Goal: Task Accomplishment & Management: Manage account settings

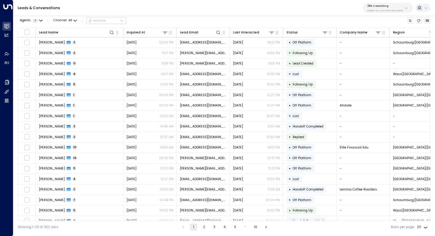
click at [393, 10] on p "3b9800f4-81ca-4ec0-8758-72fbe4763f36" at bounding box center [386, 10] width 36 height 2
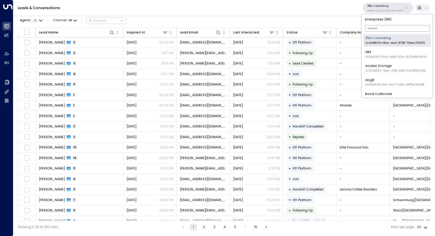
click at [381, 28] on input "text" at bounding box center [397, 28] width 65 height 9
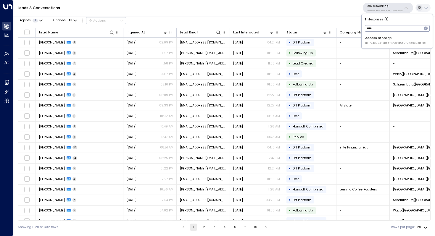
type input "****"
click at [379, 42] on span "ID: 17248963-7bae-4f68-a6e0-04e589c1c15e" at bounding box center [395, 43] width 61 height 4
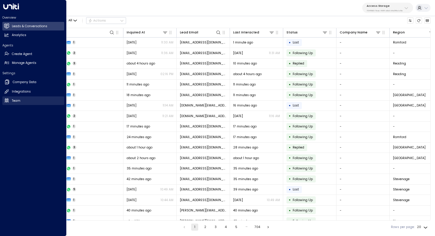
click at [20, 99] on h2 "Team" at bounding box center [16, 101] width 9 height 5
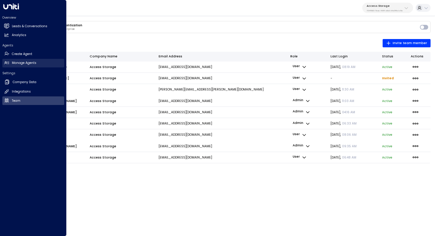
click at [29, 65] on h2 "Manage Agents" at bounding box center [24, 63] width 25 height 5
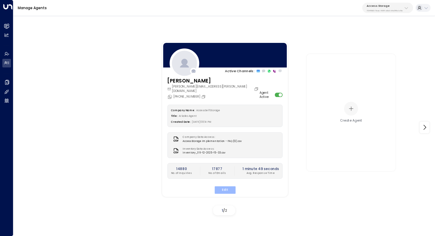
click at [225, 186] on button "Edit" at bounding box center [224, 190] width 21 height 8
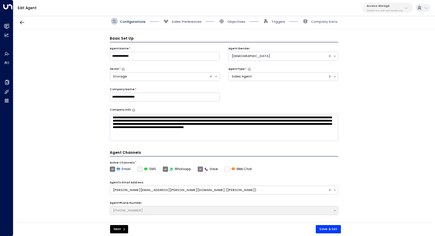
scroll to position [7, 0]
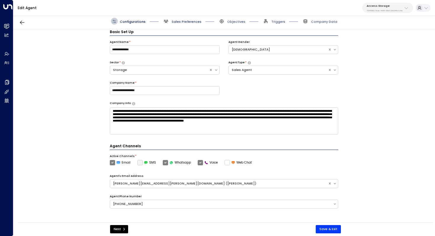
click at [191, 20] on span "Sales Preferences" at bounding box center [187, 22] width 30 height 4
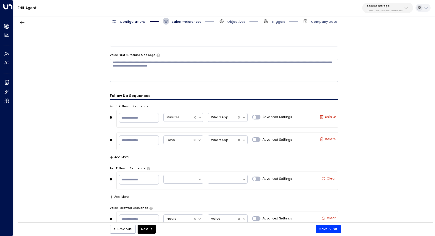
scroll to position [473, 0]
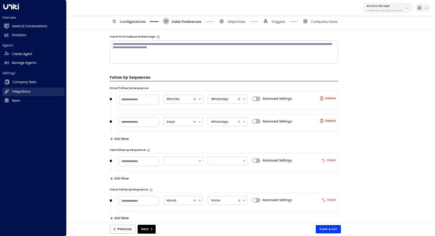
click at [26, 91] on h2 "Integrations" at bounding box center [21, 91] width 19 height 5
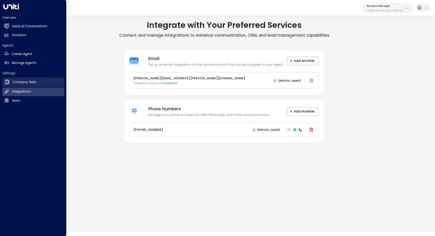
click at [24, 82] on h2 "Company Data" at bounding box center [25, 82] width 24 height 5
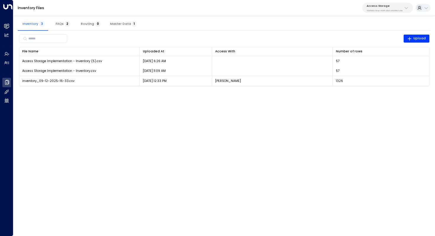
click at [393, 9] on div "Access Storage 17248963-7bae-4f68-a6e0-04e589c1c15e" at bounding box center [385, 8] width 36 height 8
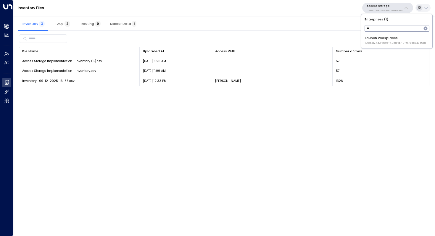
type input "*"
type input "****"
click at [397, 53] on div "Uniti Demos ID: 4c025b01-9fa0-46ff-ab3a-a620b886896e" at bounding box center [395, 54] width 61 height 9
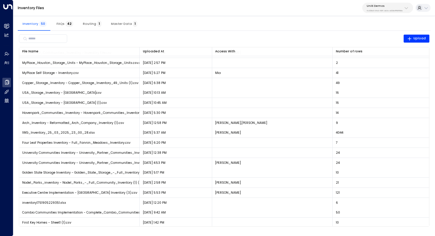
scroll to position [32, 0]
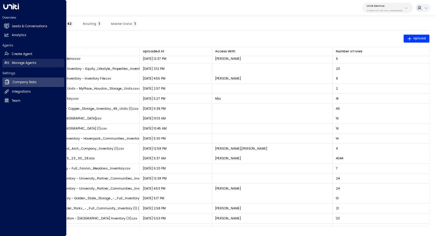
click at [18, 62] on h2 "Manage Agents" at bounding box center [24, 63] width 25 height 5
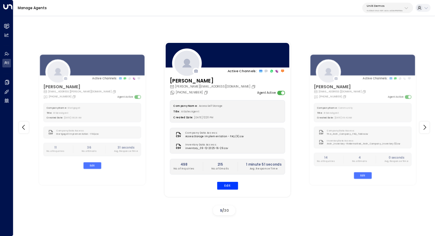
click at [223, 86] on div "[PERSON_NAME][EMAIL_ADDRESS][DOMAIN_NAME]" at bounding box center [213, 86] width 87 height 4
click at [188, 78] on h3 "[PERSON_NAME]" at bounding box center [213, 81] width 87 height 8
click at [222, 57] on div at bounding box center [228, 55] width 126 height 27
click at [228, 189] on button "Edit" at bounding box center [227, 186] width 21 height 8
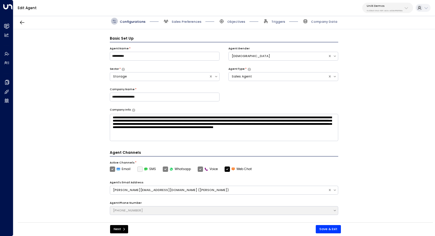
scroll to position [7, 0]
